Goal: Task Accomplishment & Management: Use online tool/utility

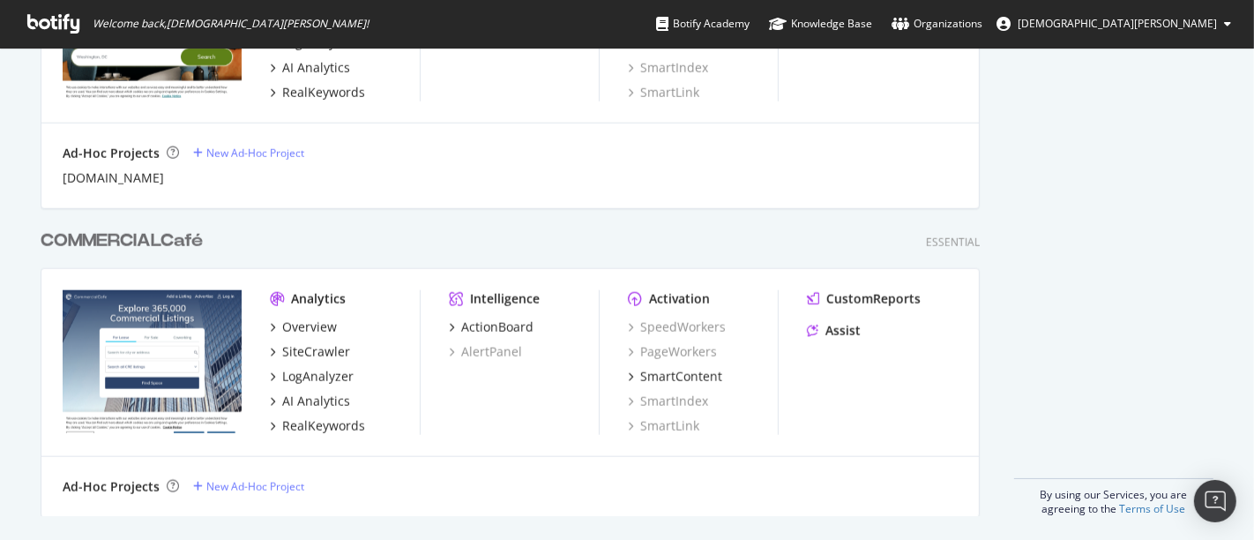
scroll to position [1500, 0]
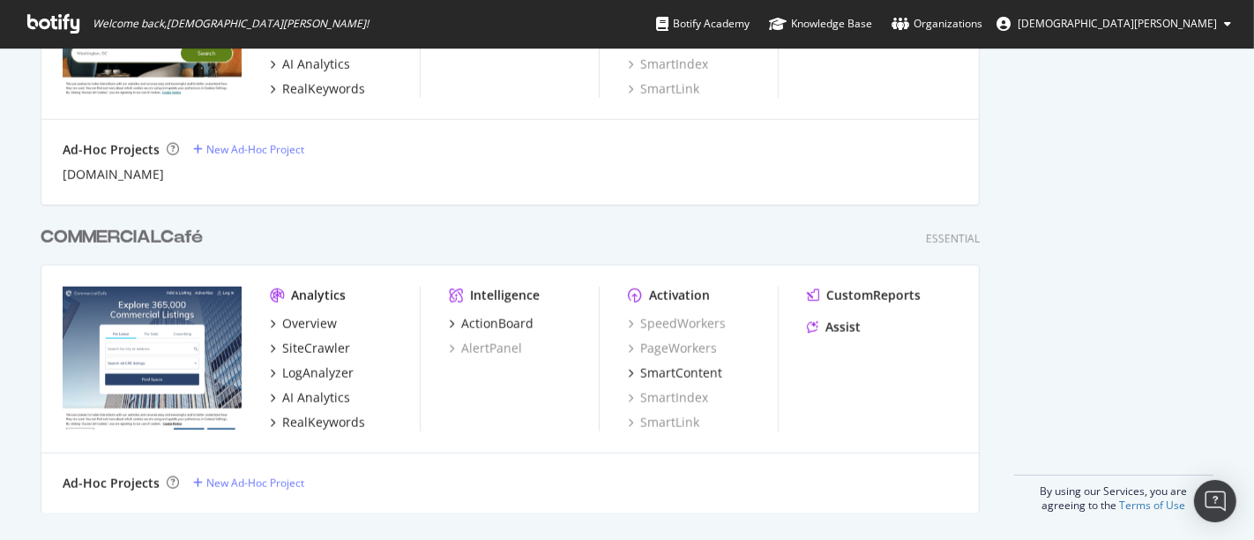
click at [151, 232] on div "COMMERCIALCafé" at bounding box center [122, 238] width 162 height 26
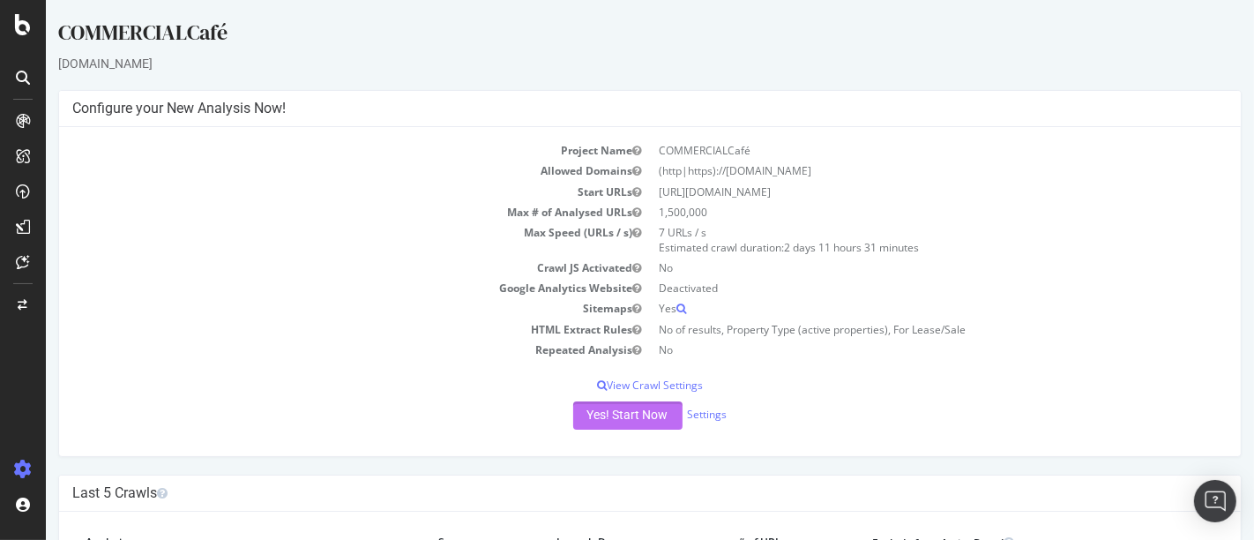
click at [584, 412] on button "Yes! Start Now" at bounding box center [626, 415] width 109 height 28
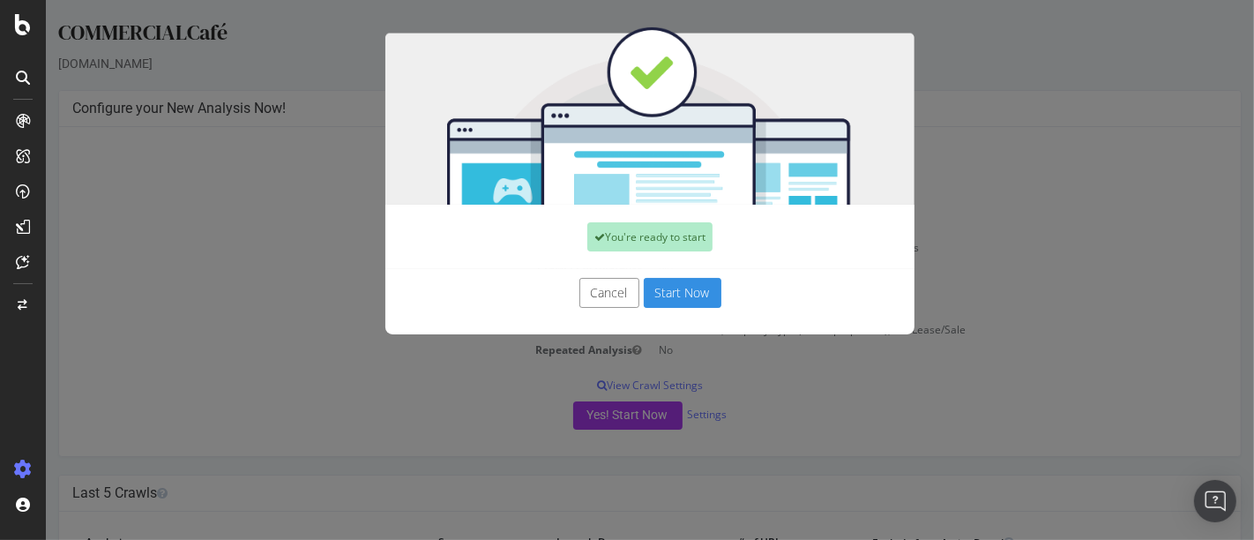
click at [670, 296] on button "Start Now" at bounding box center [682, 293] width 78 height 30
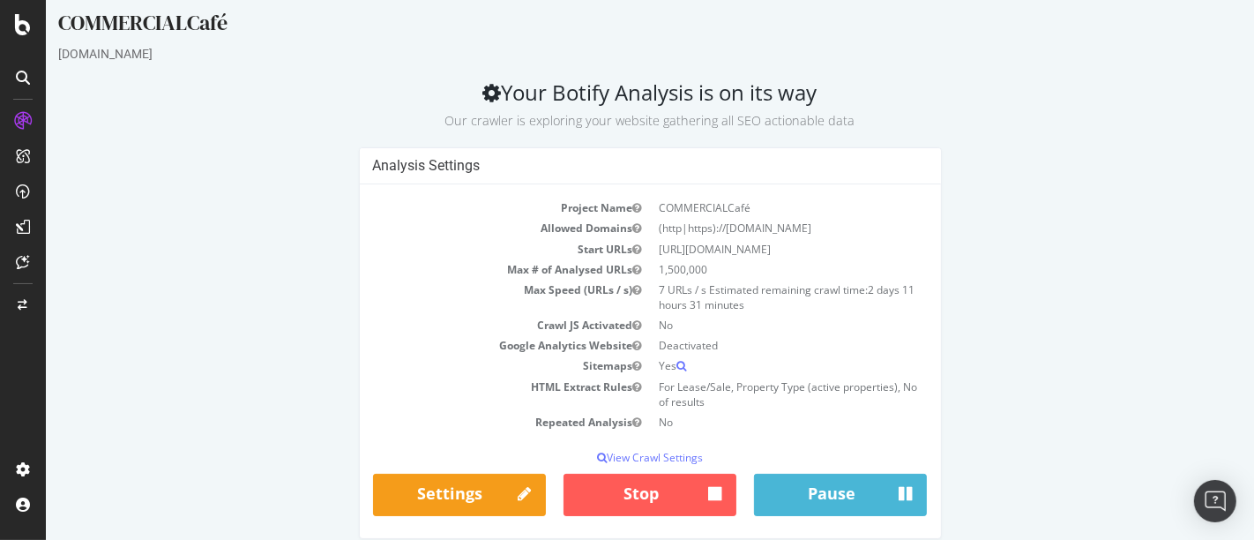
scroll to position [24, 0]
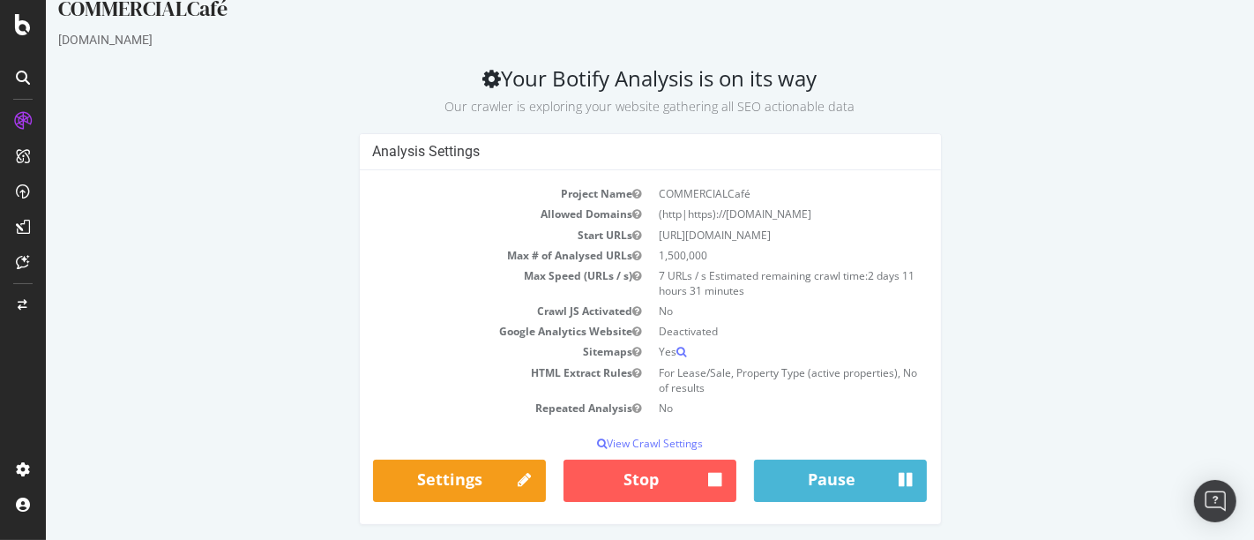
click at [1052, 273] on div "Analysis Settings Project Name COMMERCIALCafé Allowed Domains (http|https)://[D…" at bounding box center [649, 337] width 1201 height 409
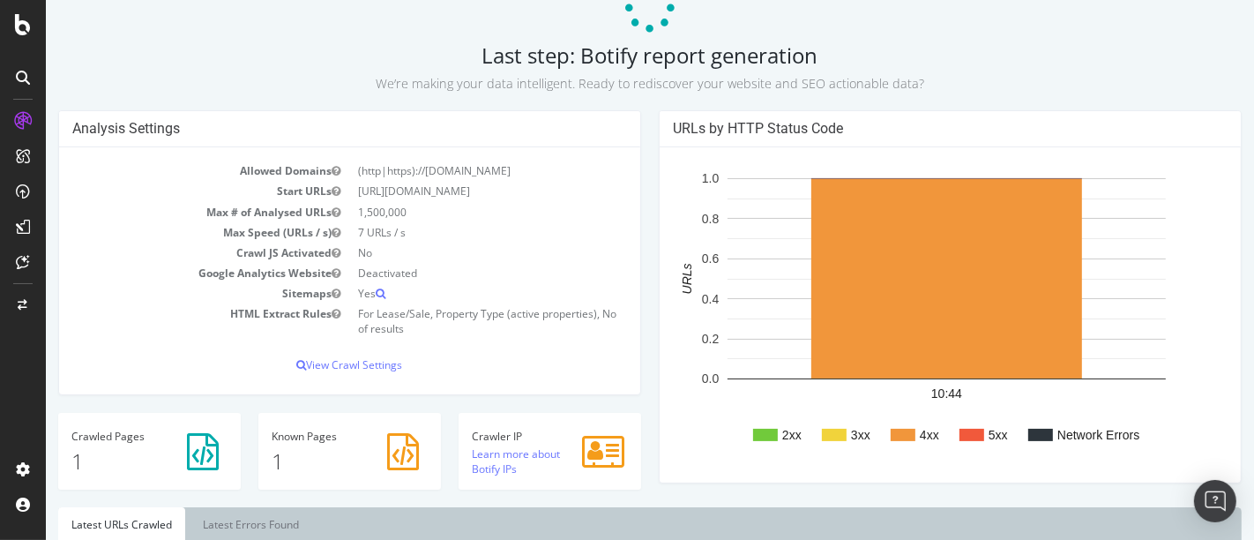
scroll to position [110, 0]
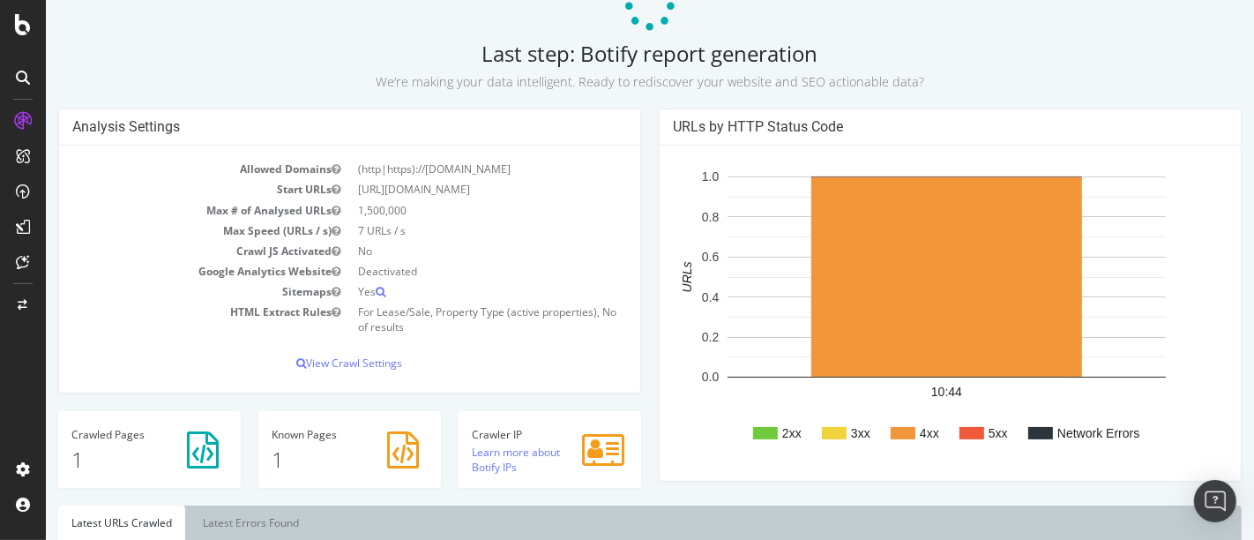
click at [34, 113] on div at bounding box center [23, 121] width 28 height 28
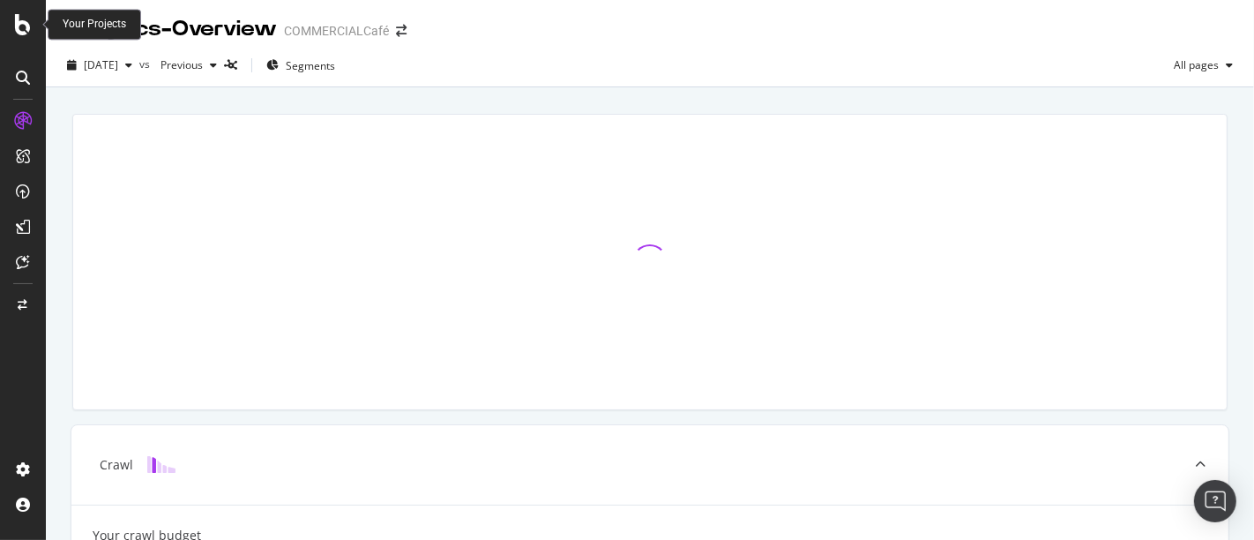
click at [25, 23] on icon at bounding box center [23, 24] width 16 height 21
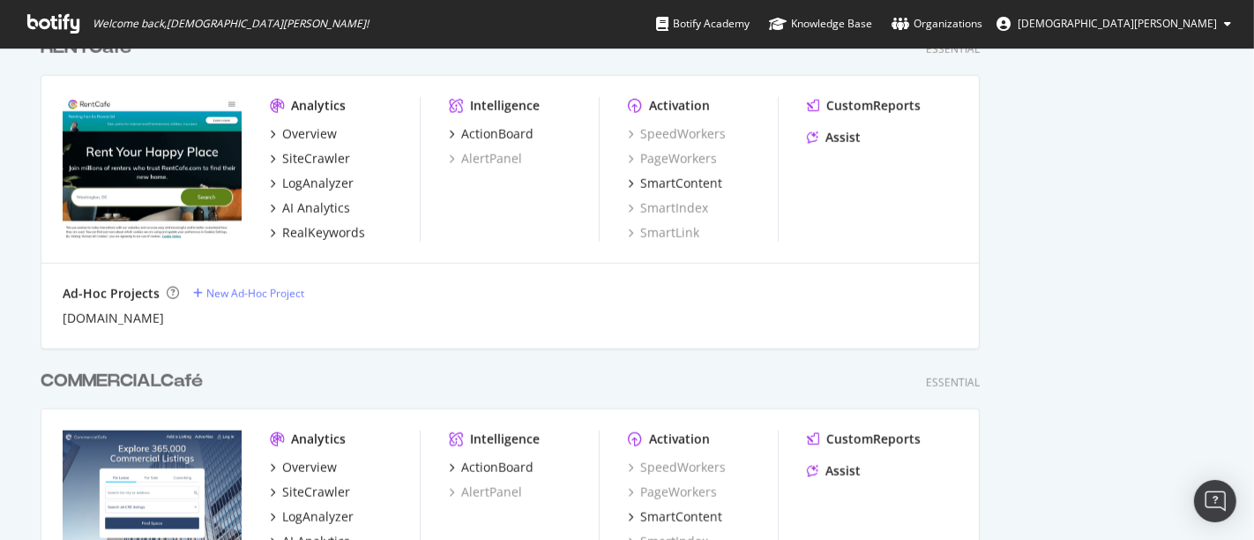
scroll to position [1354, 0]
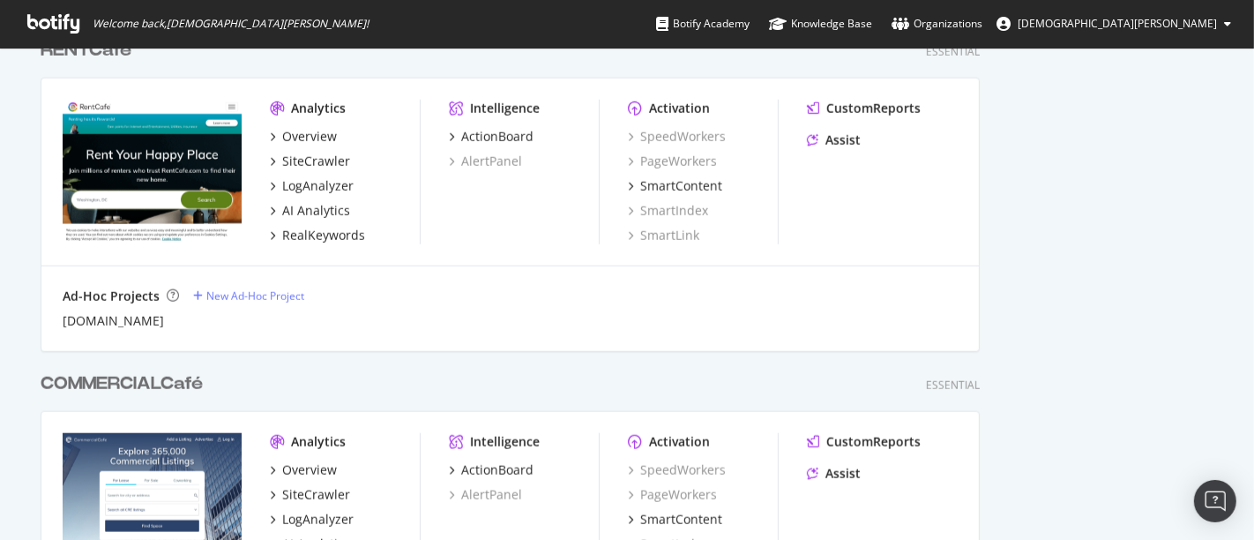
click at [140, 377] on div "COMMERCIALCafé" at bounding box center [122, 384] width 162 height 26
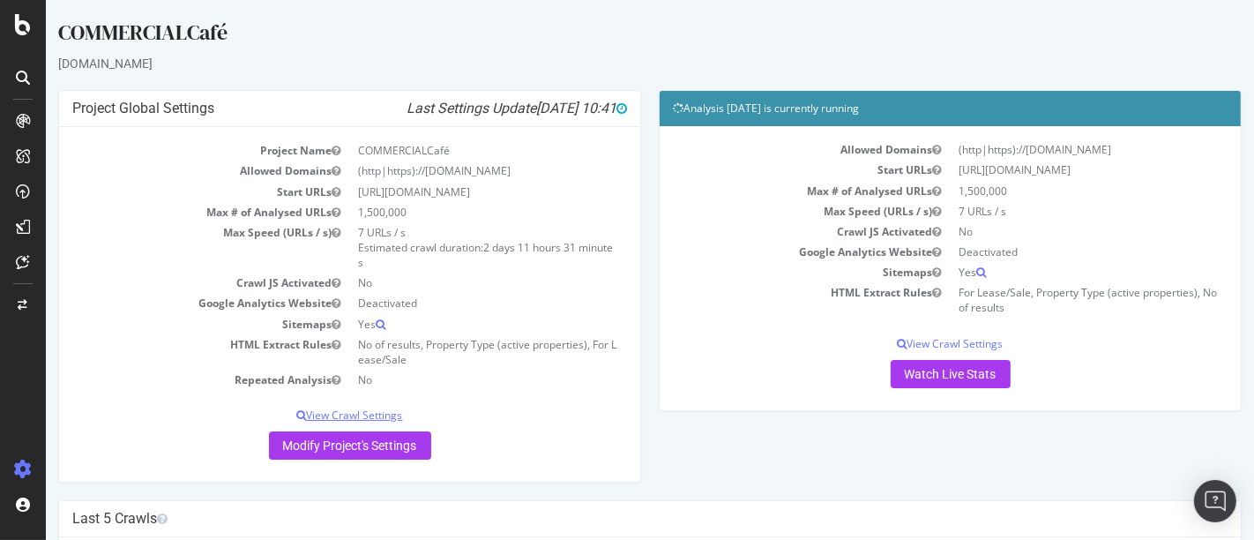
click at [356, 417] on p "View Crawl Settings" at bounding box center [348, 415] width 555 height 15
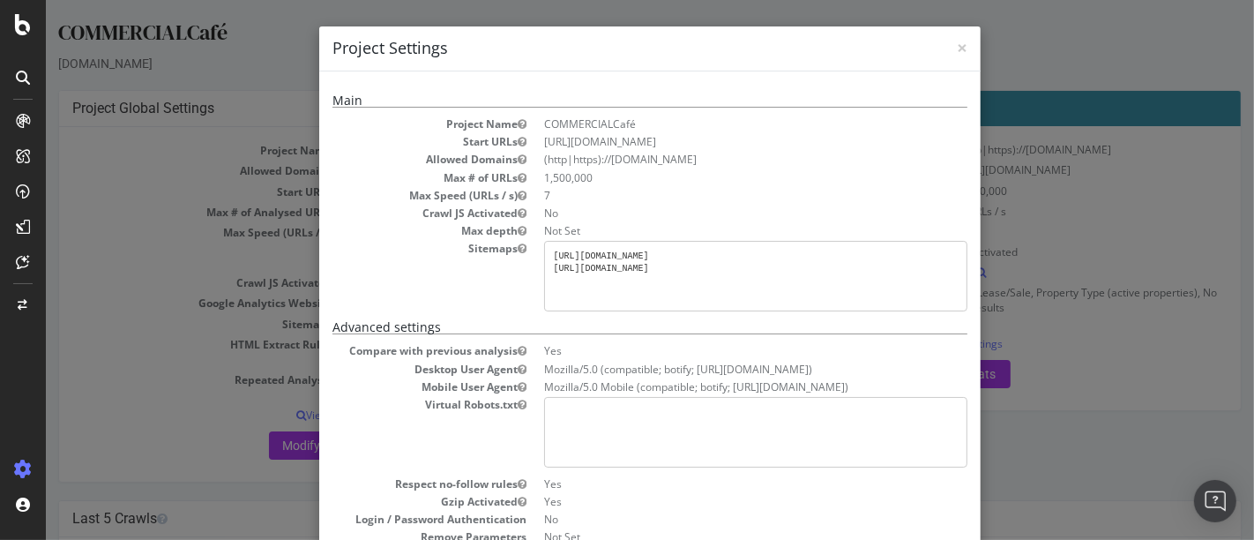
click at [645, 258] on pre "[URL][DOMAIN_NAME] [URL][DOMAIN_NAME]" at bounding box center [754, 276] width 423 height 71
click at [638, 273] on pre "[URL][DOMAIN_NAME] [URL][DOMAIN_NAME]" at bounding box center [754, 276] width 423 height 71
click at [1132, 143] on div "× Close Project Settings Main Project Name COMMERCIALCafé Start URLs [URL][DOMA…" at bounding box center [649, 270] width 1208 height 540
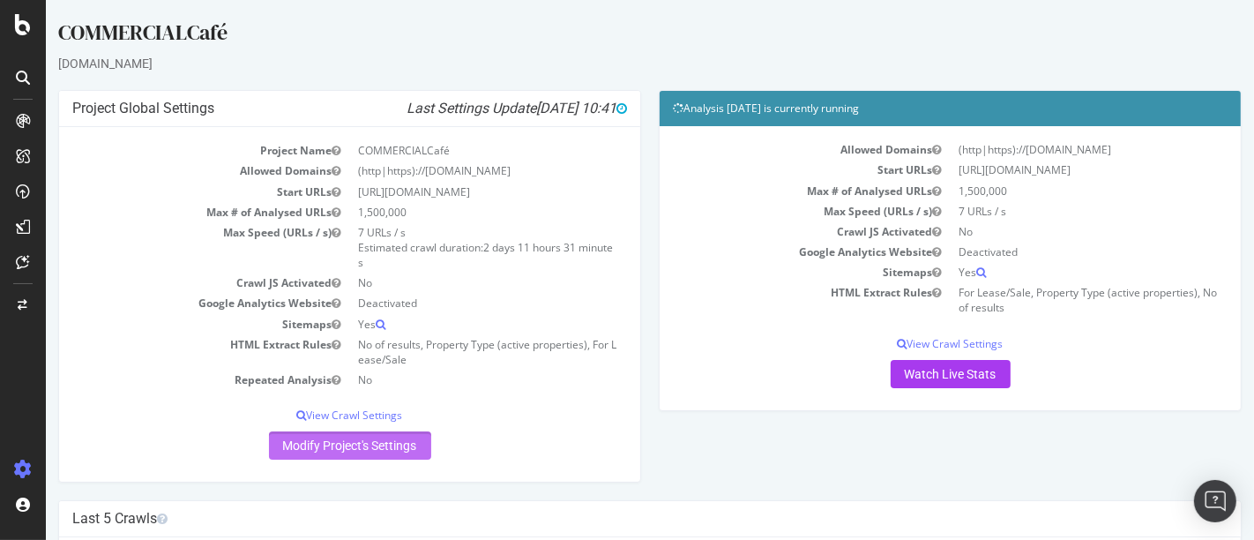
click at [335, 442] on link "Modify Project's Settings" at bounding box center [349, 445] width 162 height 28
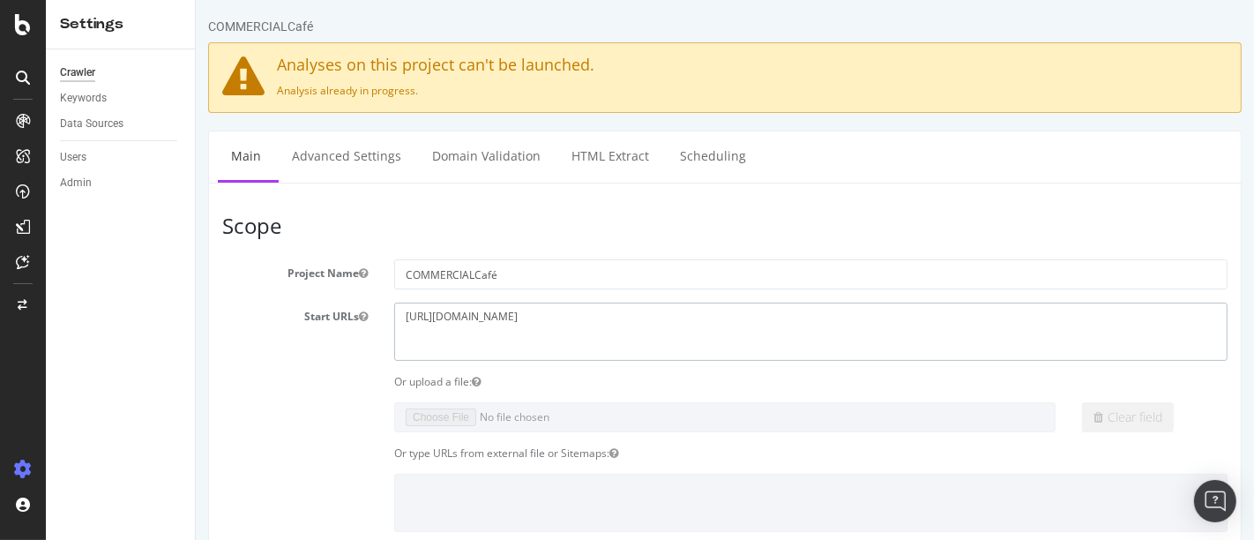
click at [583, 328] on textarea "[URL][DOMAIN_NAME]" at bounding box center [810, 331] width 834 height 57
click at [23, 115] on icon at bounding box center [23, 121] width 14 height 14
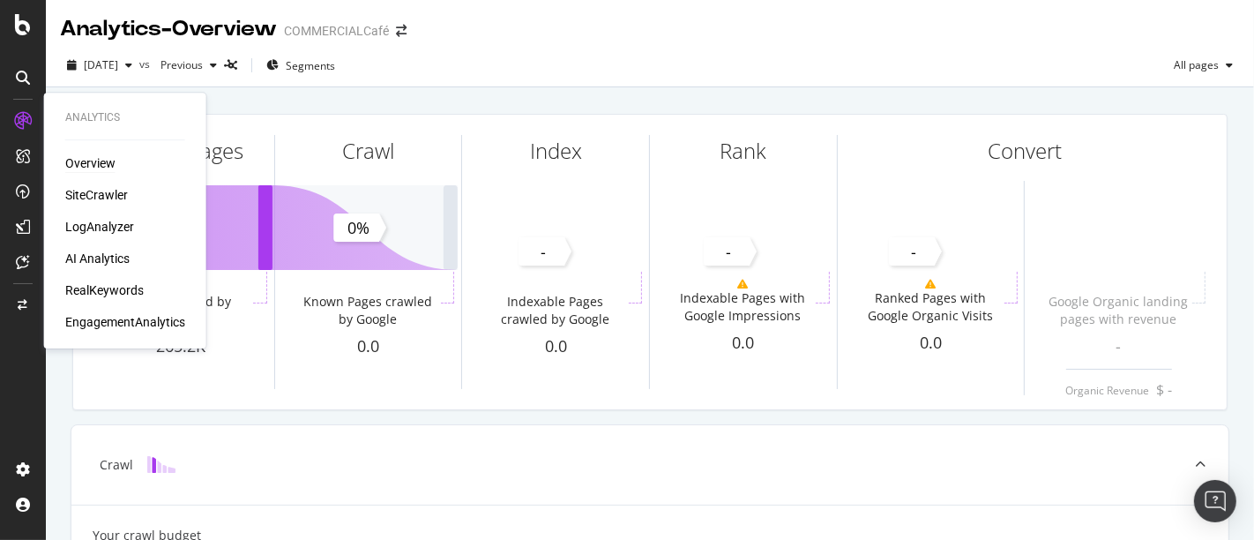
click at [94, 163] on div "Overview" at bounding box center [90, 163] width 50 height 18
click at [92, 202] on div "SiteCrawler" at bounding box center [96, 195] width 63 height 18
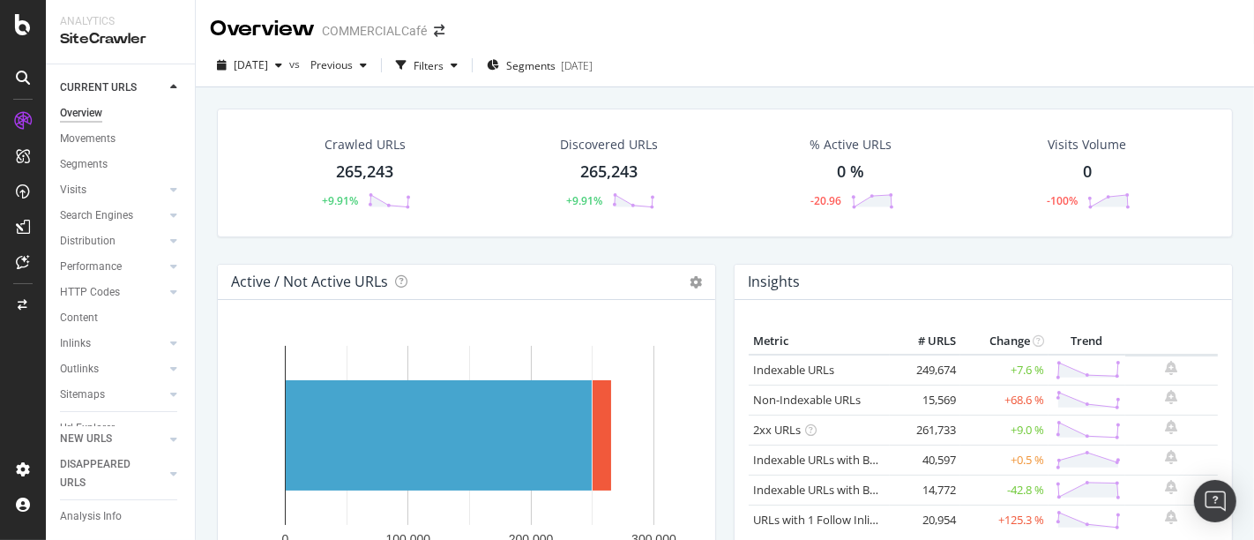
click at [34, 71] on div at bounding box center [23, 78] width 28 height 28
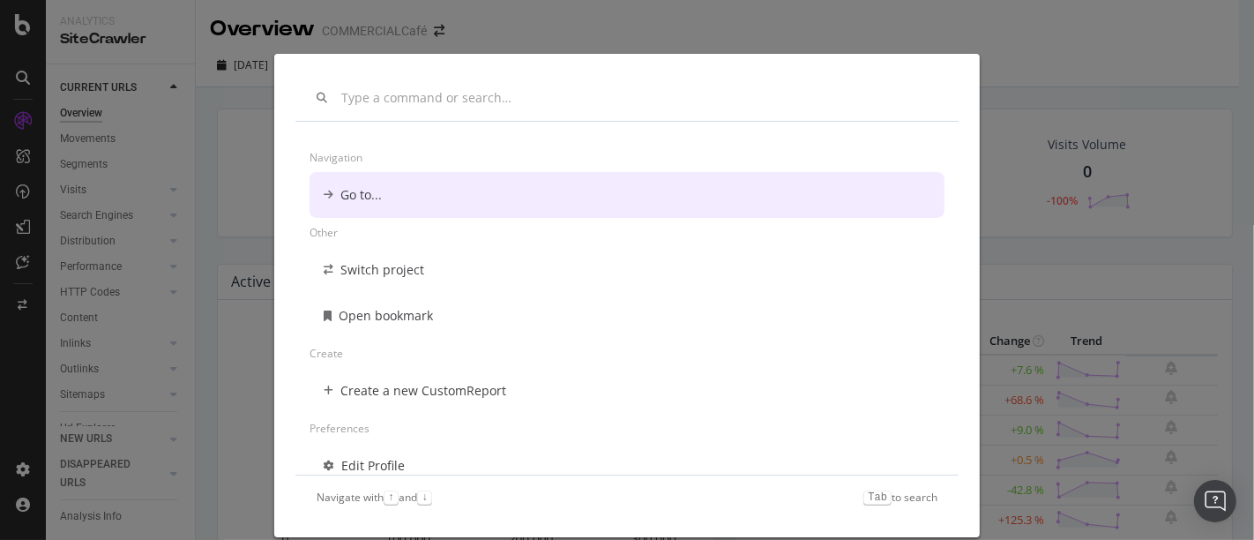
click at [110, 79] on div "Navigation Go to... Other Switch project Open bookmark Create Create a new Cust…" at bounding box center [627, 270] width 1254 height 540
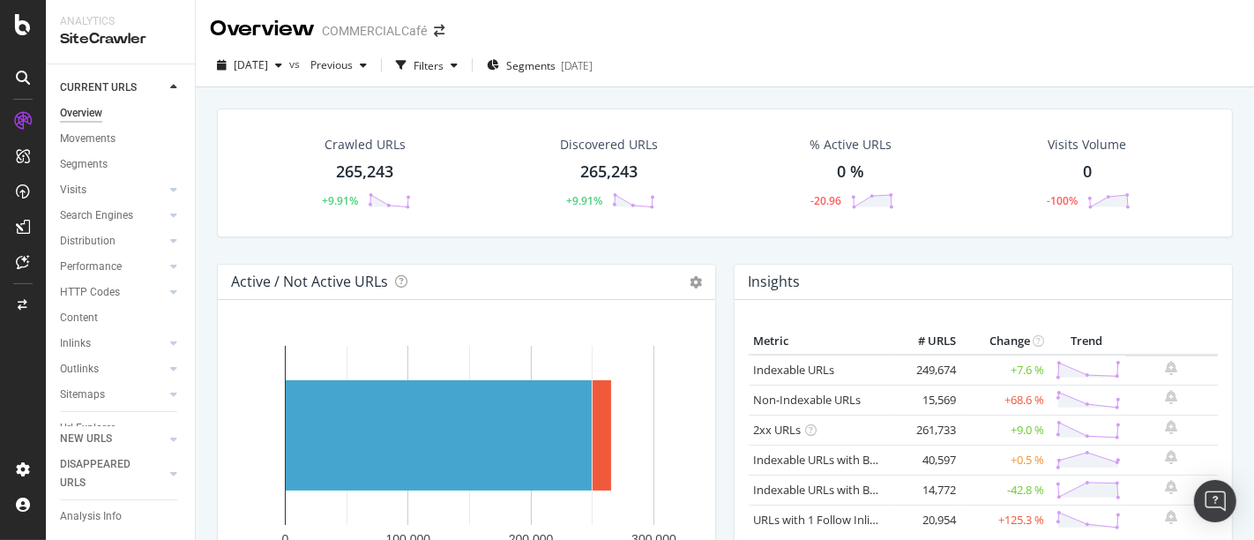
click at [15, 116] on icon at bounding box center [23, 121] width 18 height 18
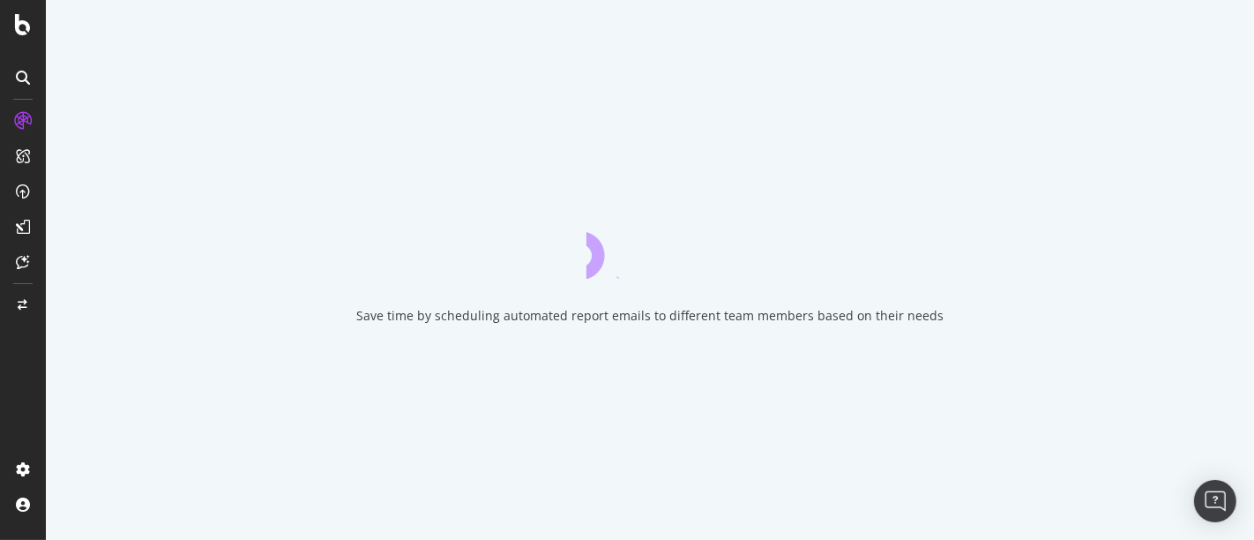
click at [22, 20] on icon at bounding box center [23, 24] width 16 height 21
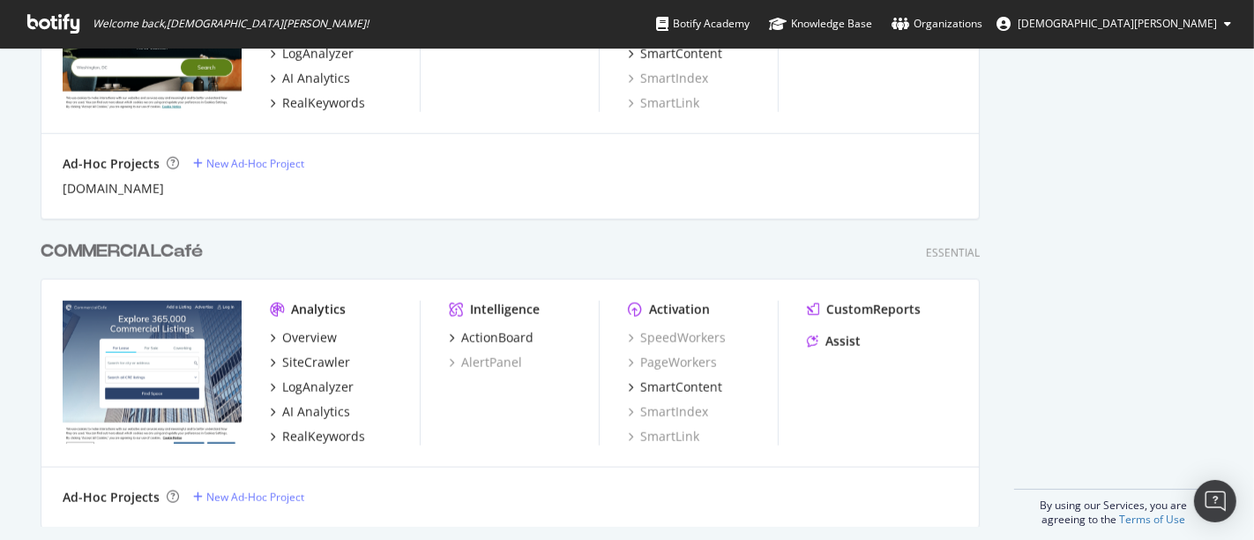
scroll to position [1500, 0]
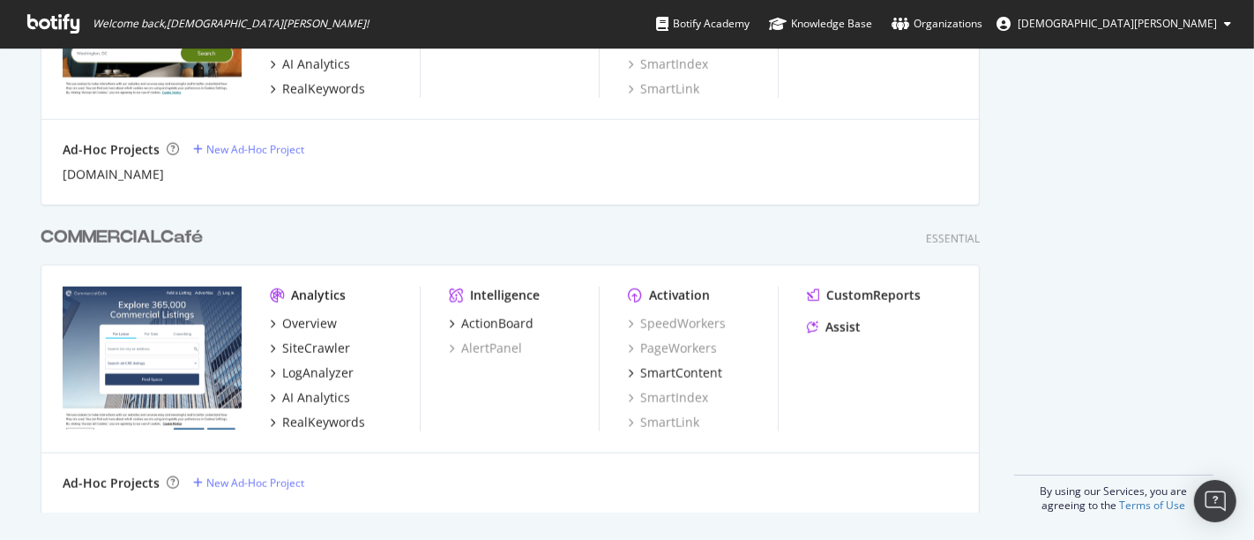
click at [150, 235] on div "COMMERCIALCafé" at bounding box center [122, 238] width 162 height 26
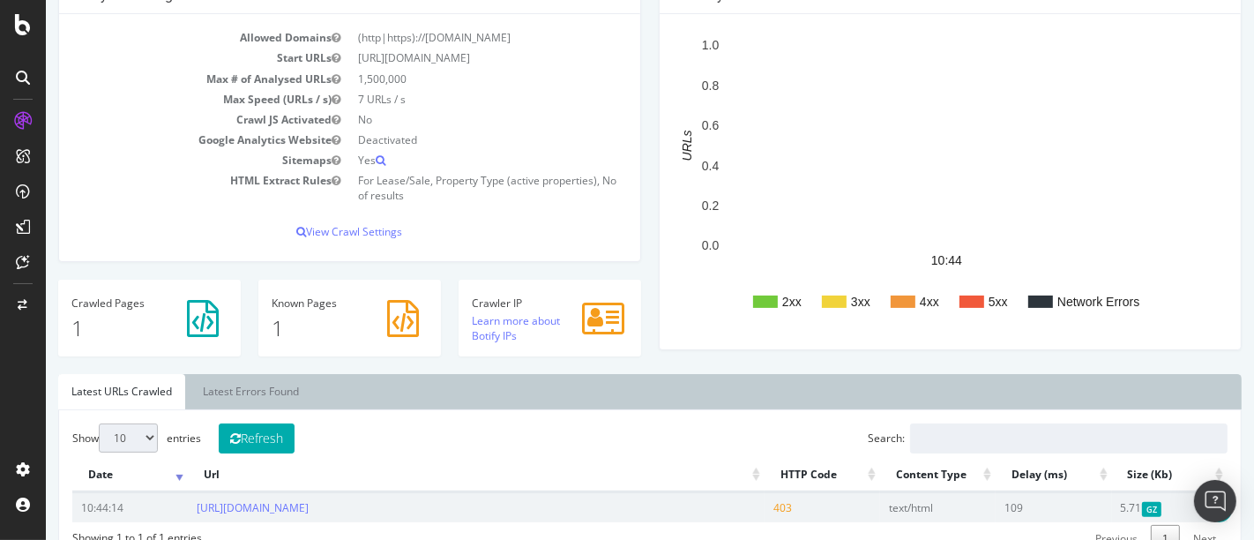
scroll to position [273, 0]
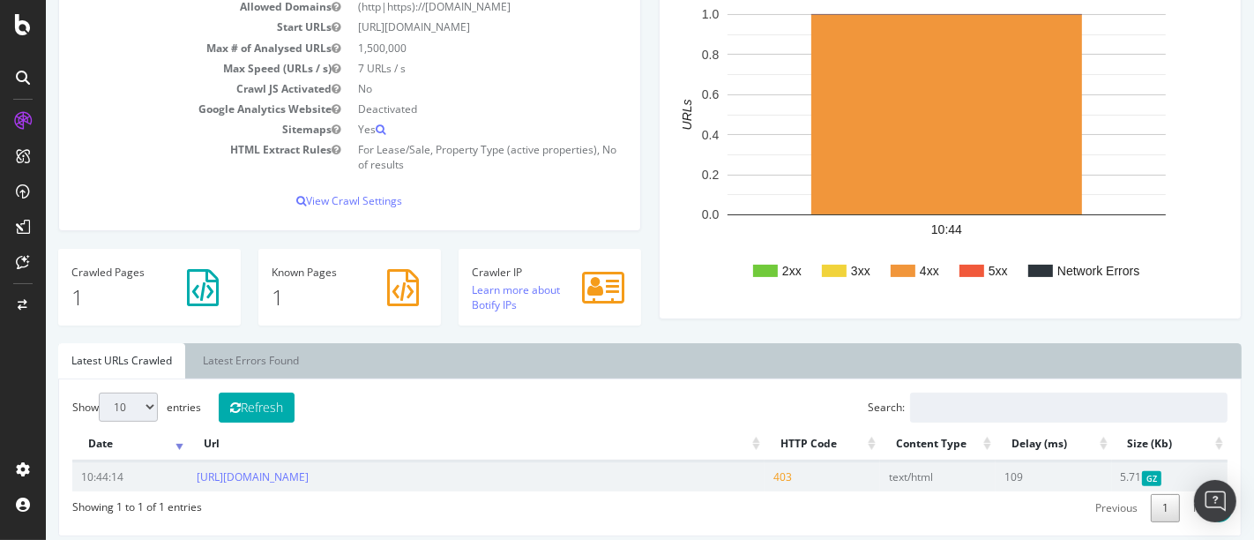
click at [773, 475] on span "403" at bounding box center [782, 476] width 19 height 15
click at [257, 363] on link "Latest Errors Found" at bounding box center [250, 360] width 123 height 35
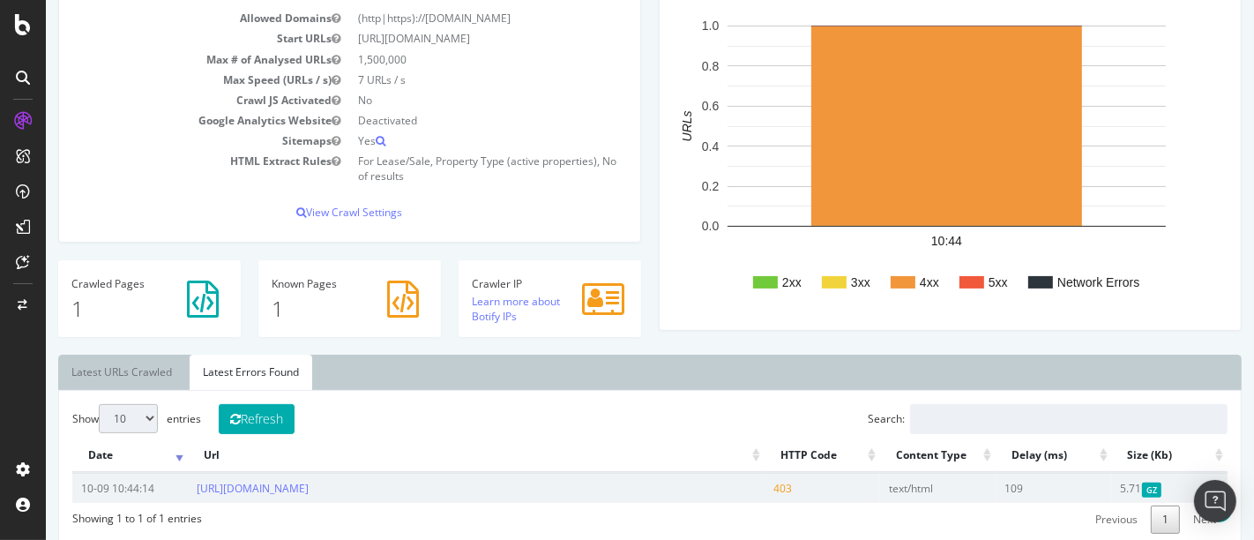
scroll to position [257, 0]
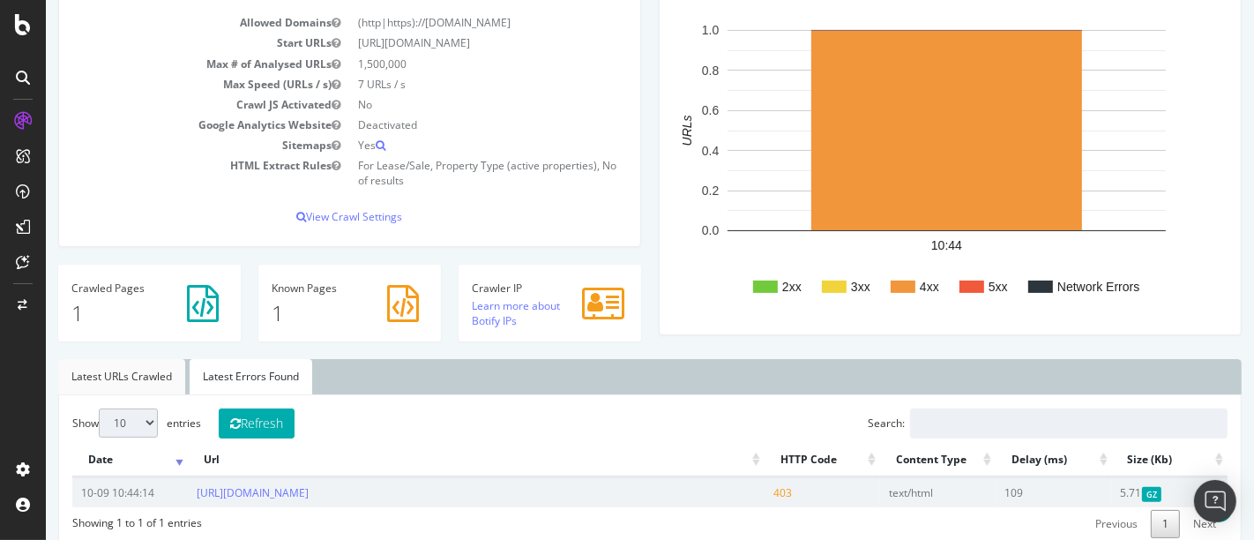
click at [120, 359] on link "Latest URLs Crawled" at bounding box center [120, 376] width 127 height 35
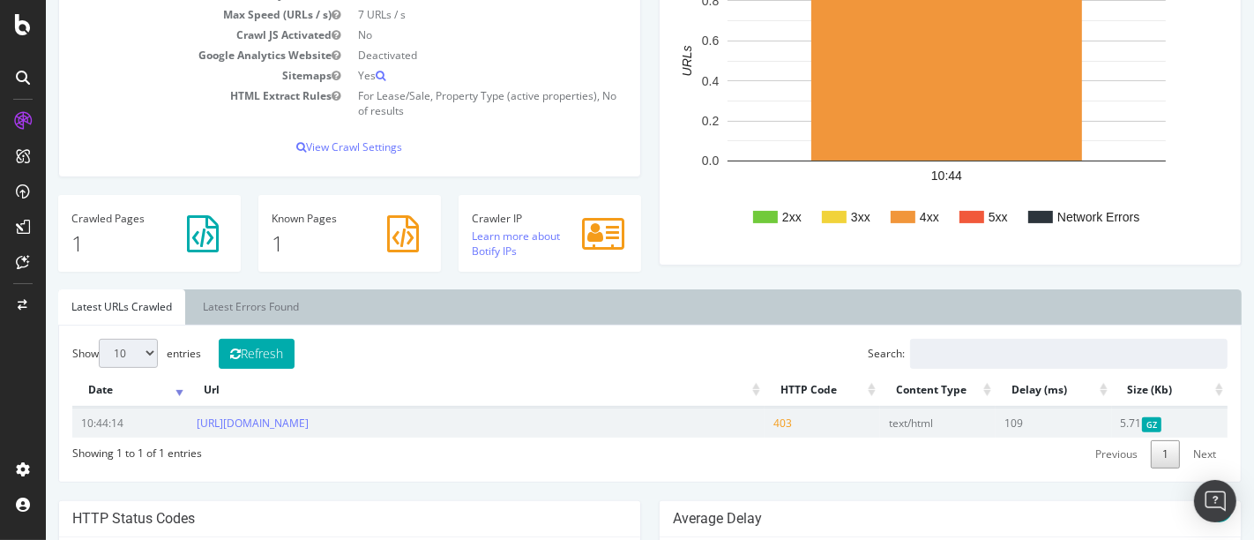
scroll to position [322, 0]
